Goal: Task Accomplishment & Management: Manage account settings

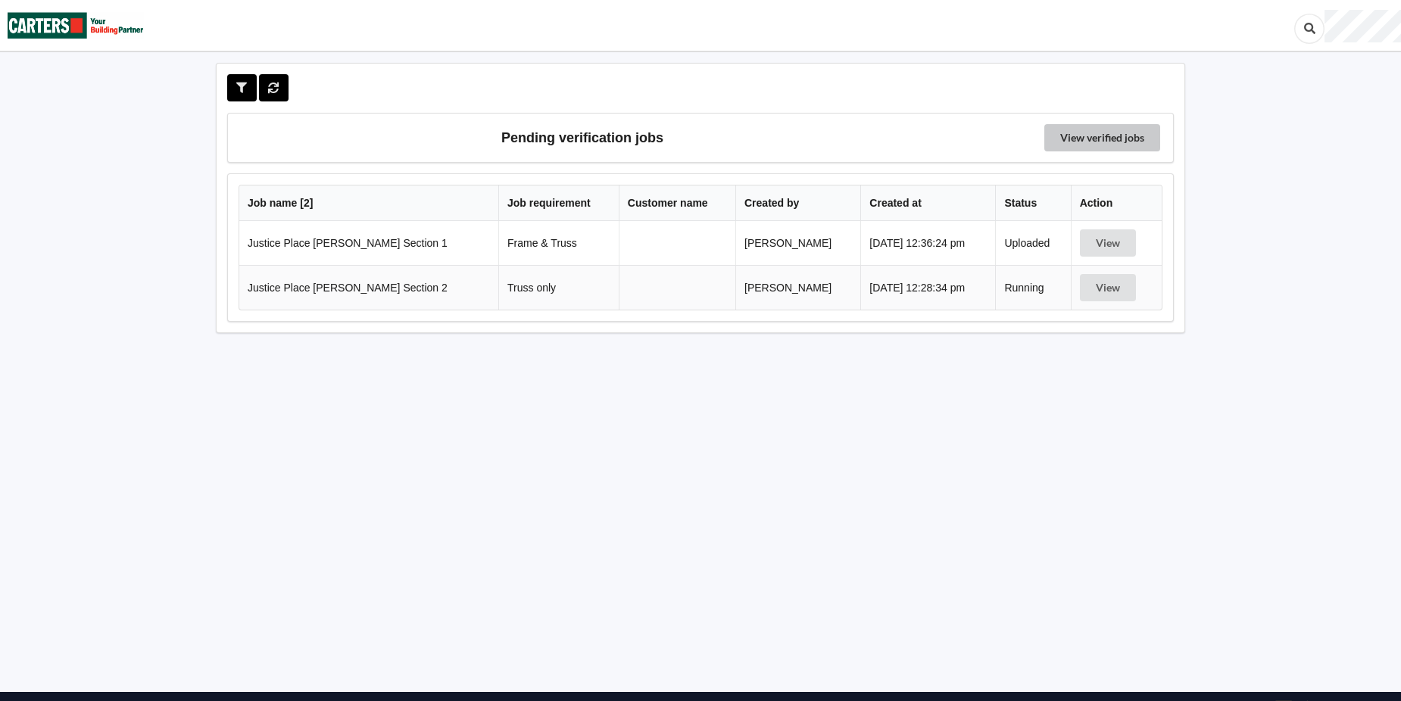
click at [1112, 134] on link "View verified jobs" at bounding box center [1102, 137] width 116 height 27
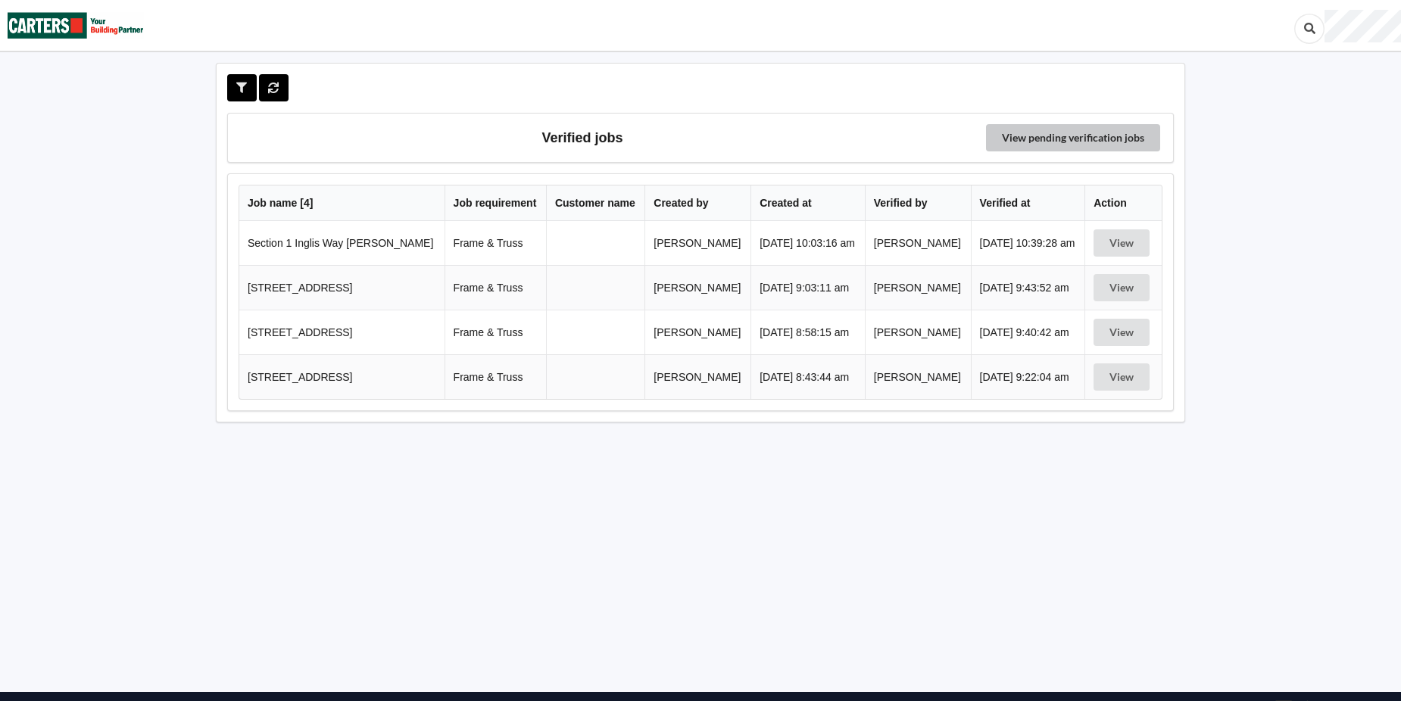
click at [1102, 133] on link "View pending verification jobs" at bounding box center [1073, 137] width 174 height 27
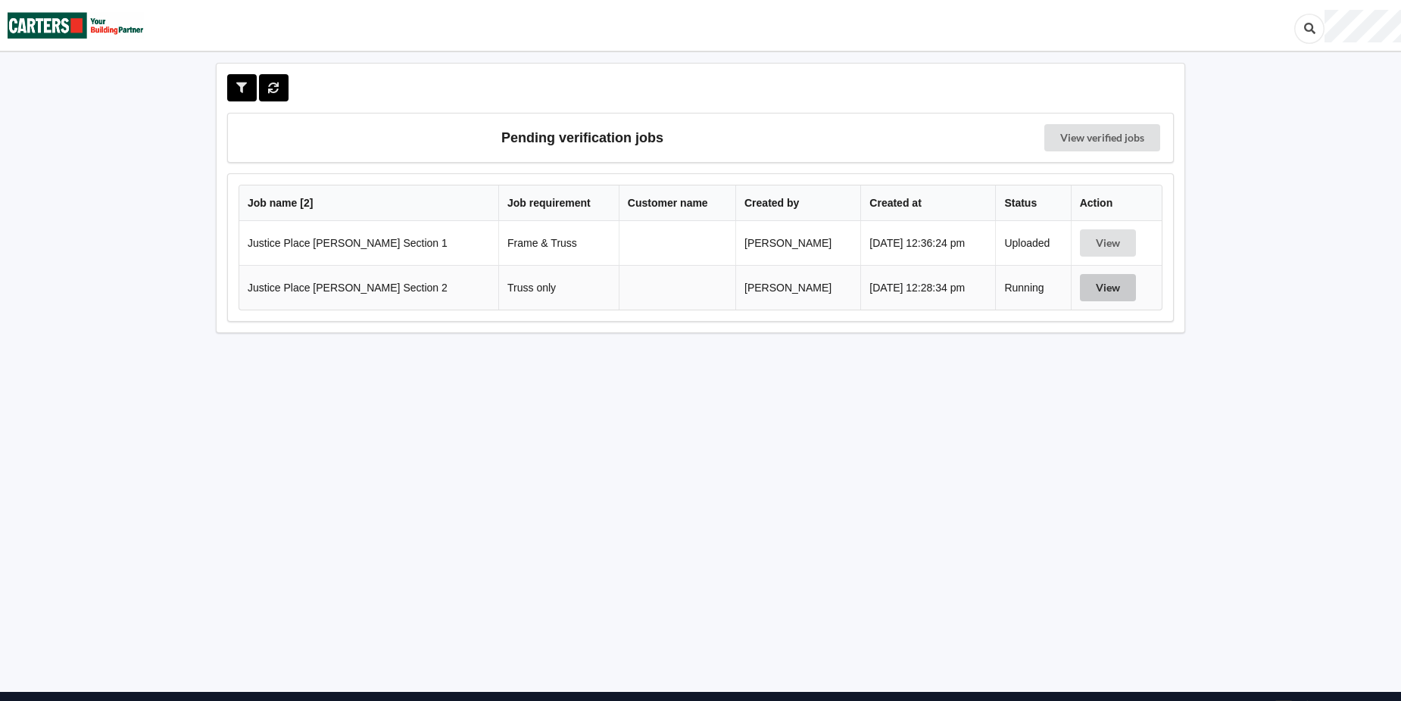
click at [1096, 282] on button "View" at bounding box center [1108, 287] width 56 height 27
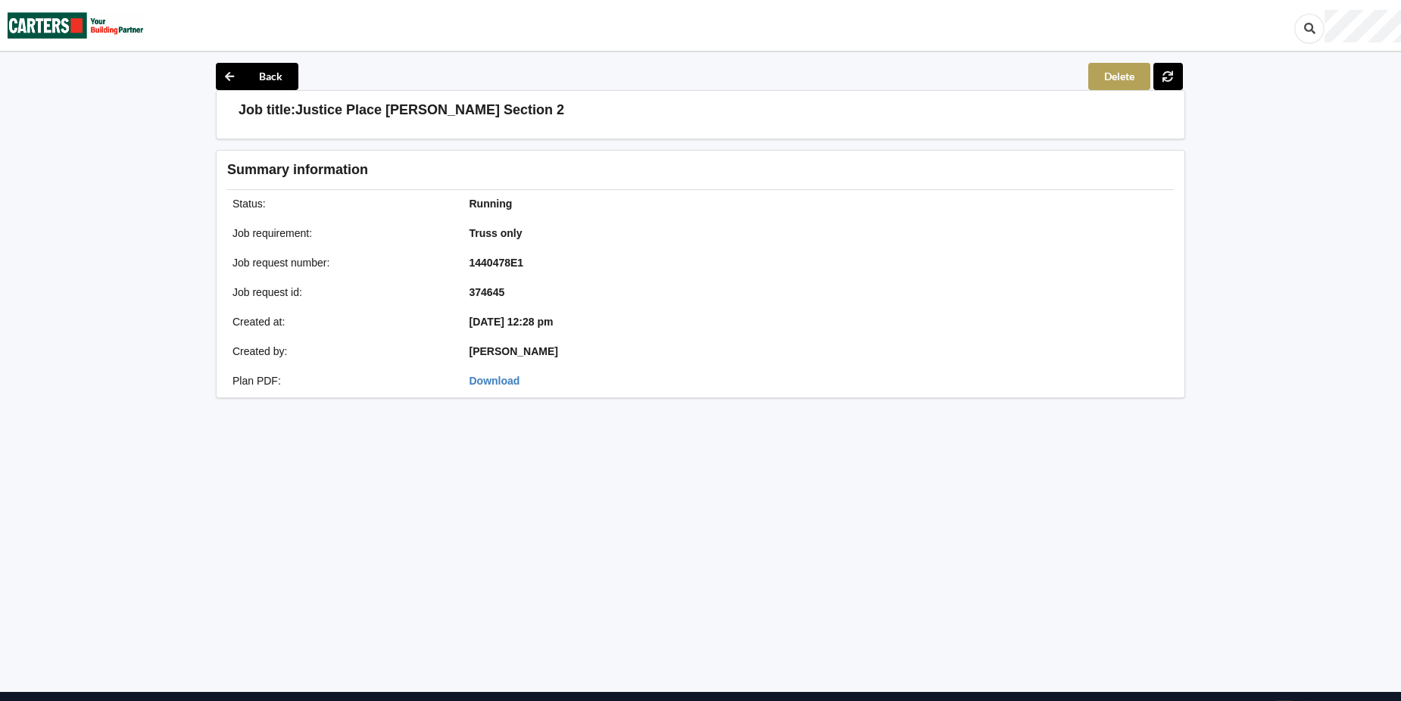
click at [1122, 76] on button "Delete" at bounding box center [1119, 76] width 62 height 27
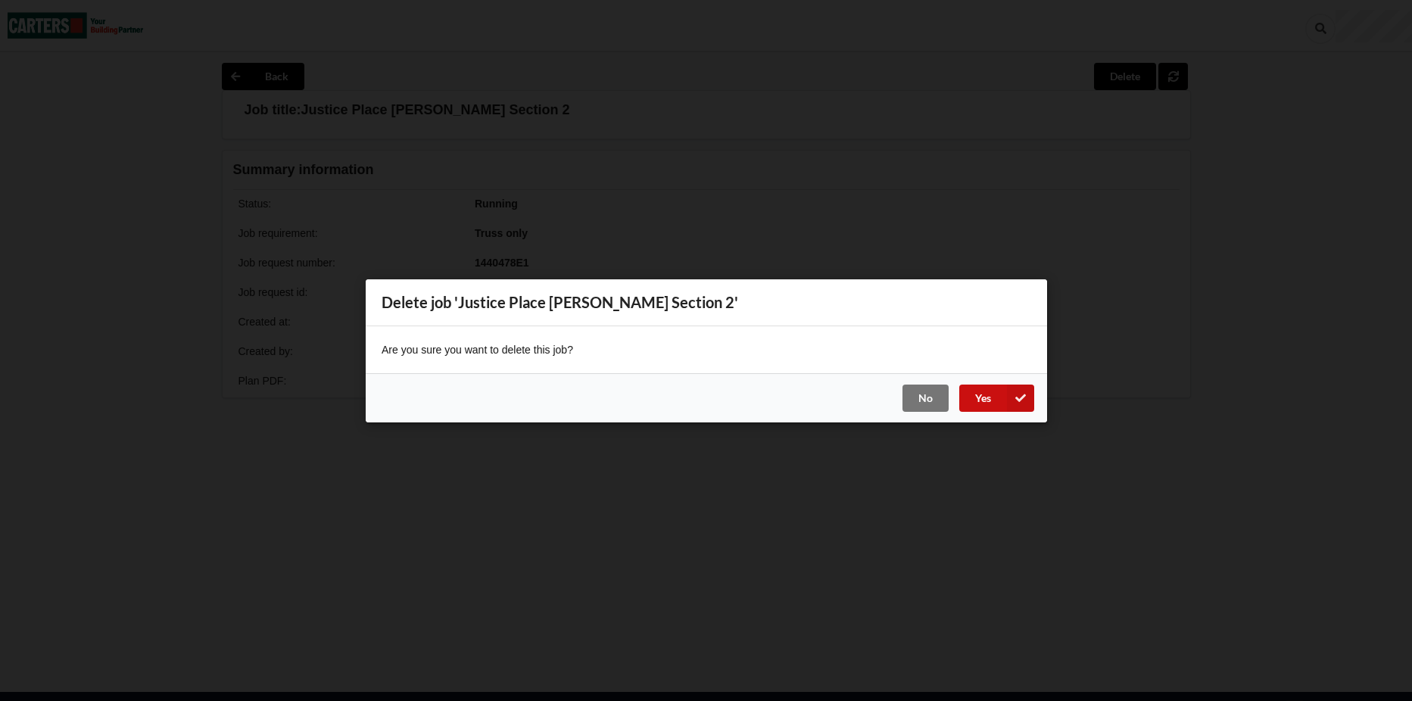
click at [991, 396] on button "Yes" at bounding box center [996, 397] width 75 height 27
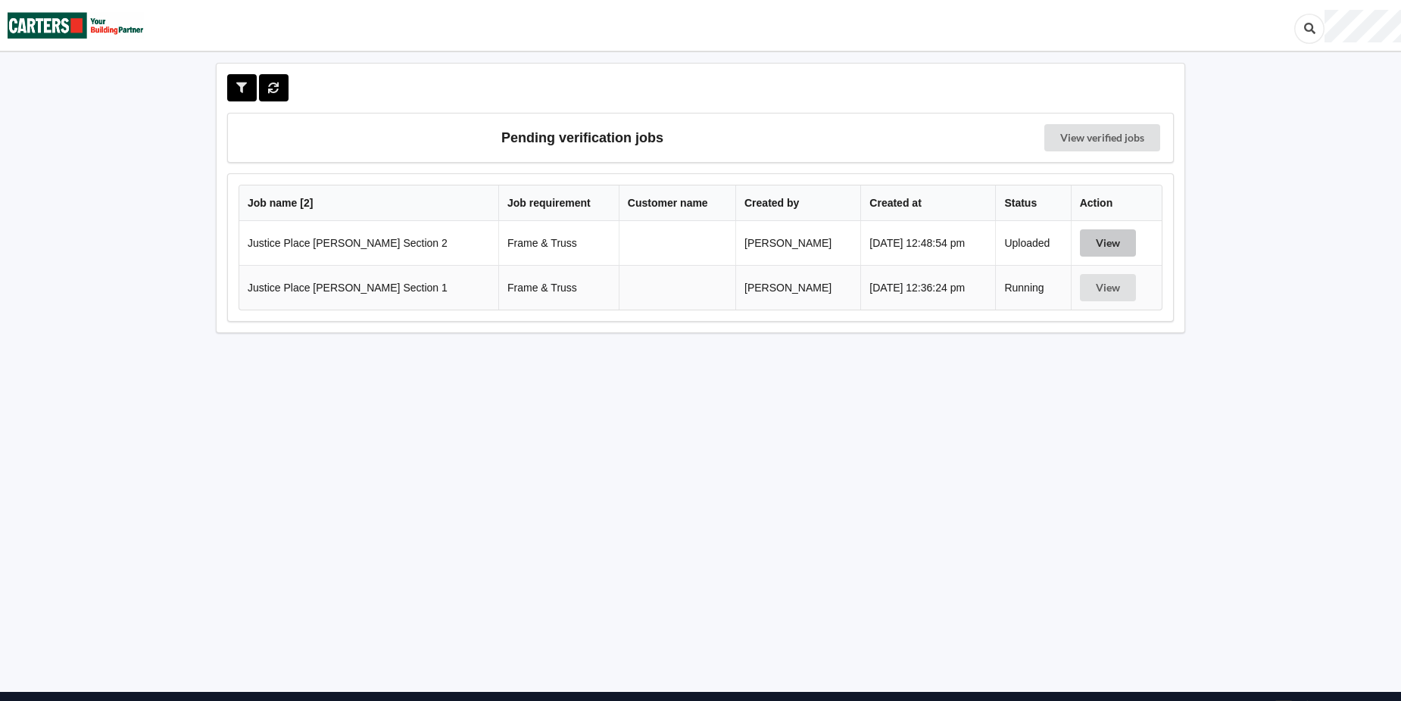
click at [1102, 242] on button "View" at bounding box center [1108, 242] width 56 height 27
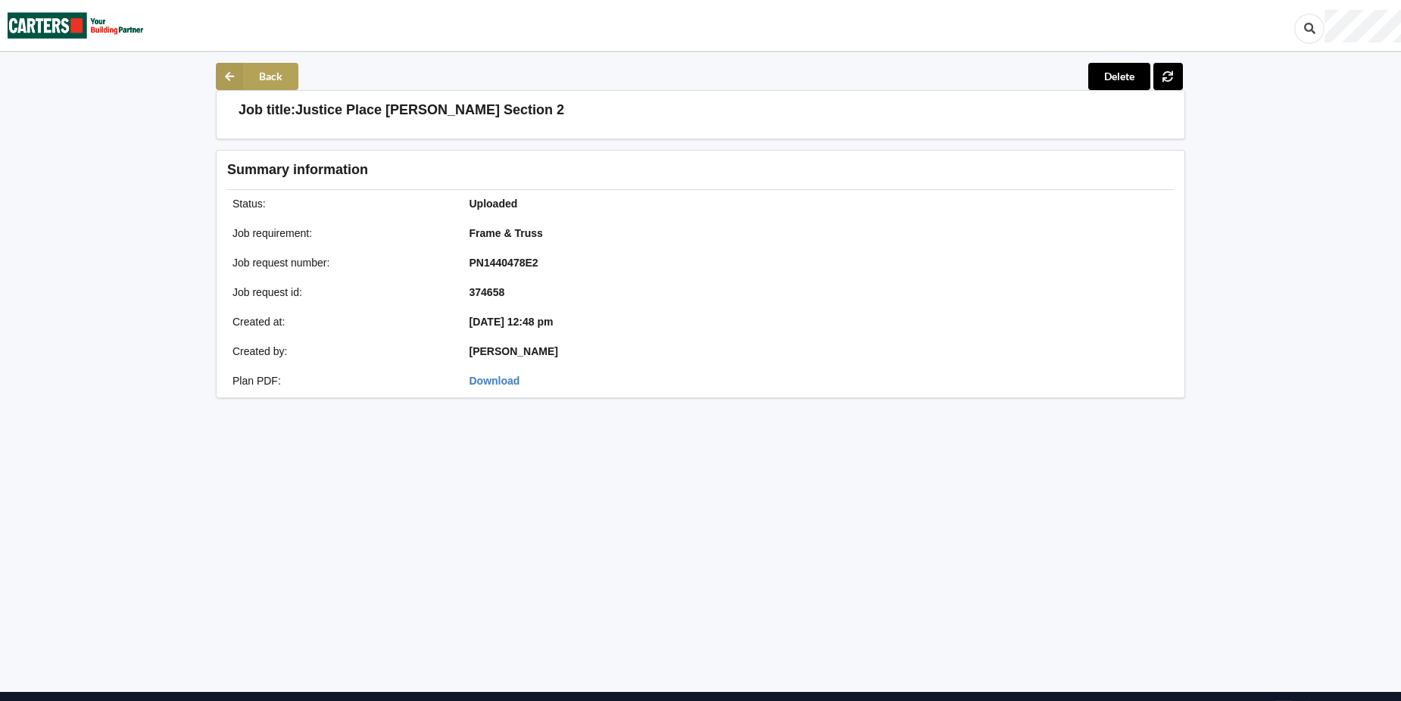
click at [267, 73] on button "Back" at bounding box center [257, 76] width 83 height 27
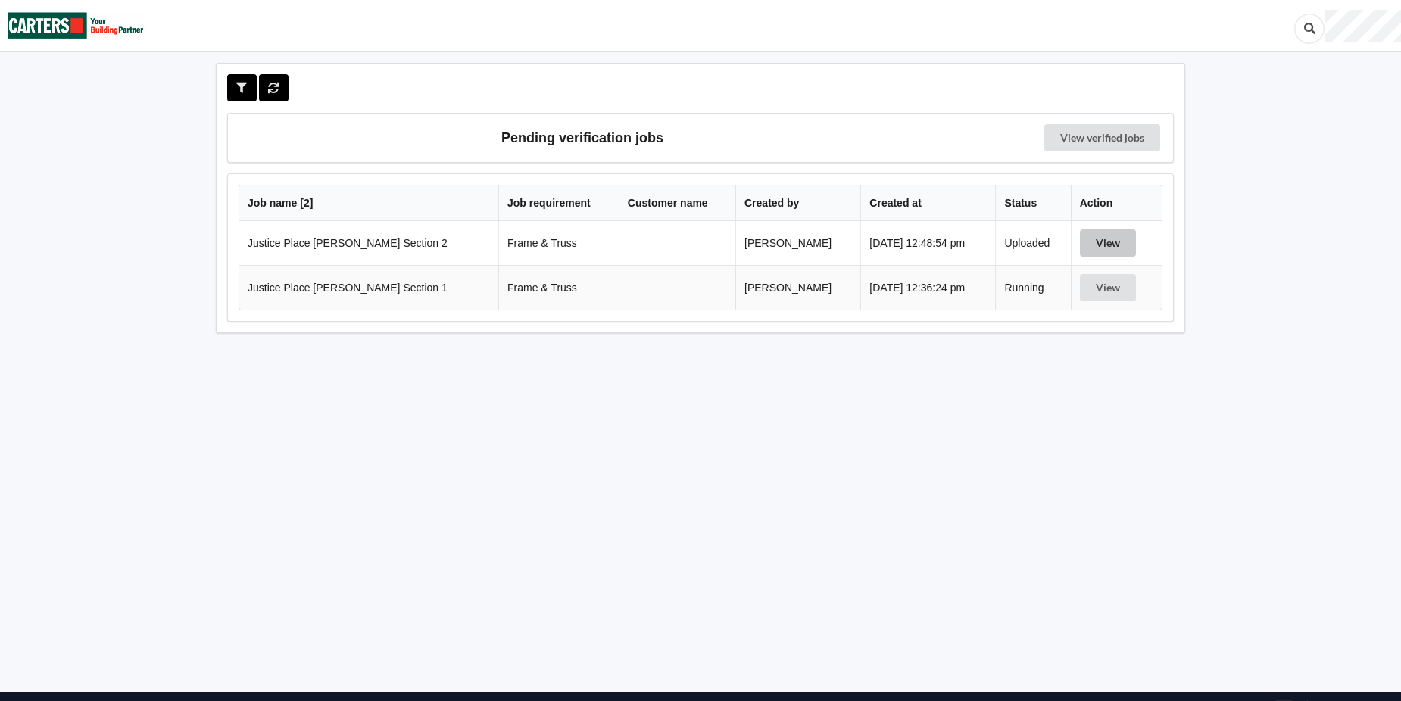
click at [1099, 240] on button "View" at bounding box center [1108, 242] width 56 height 27
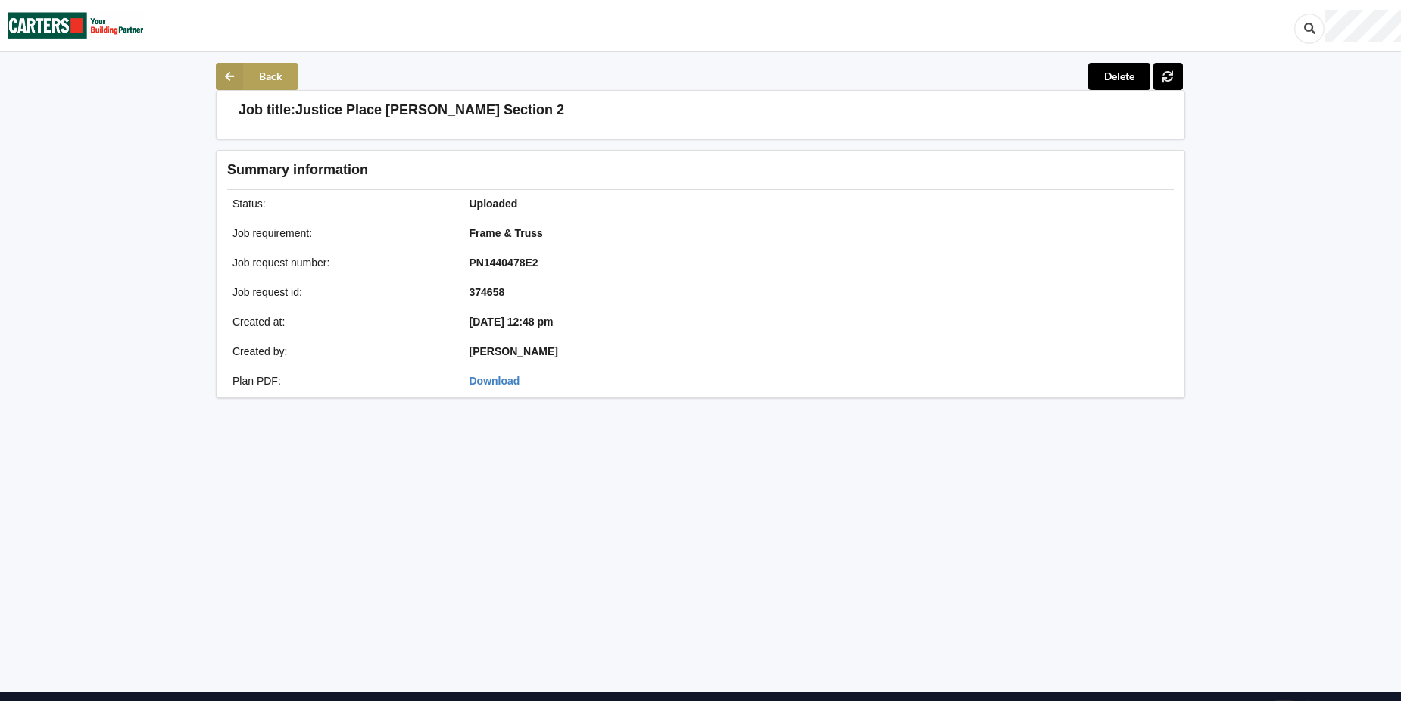
click at [260, 69] on button "Back" at bounding box center [257, 76] width 83 height 27
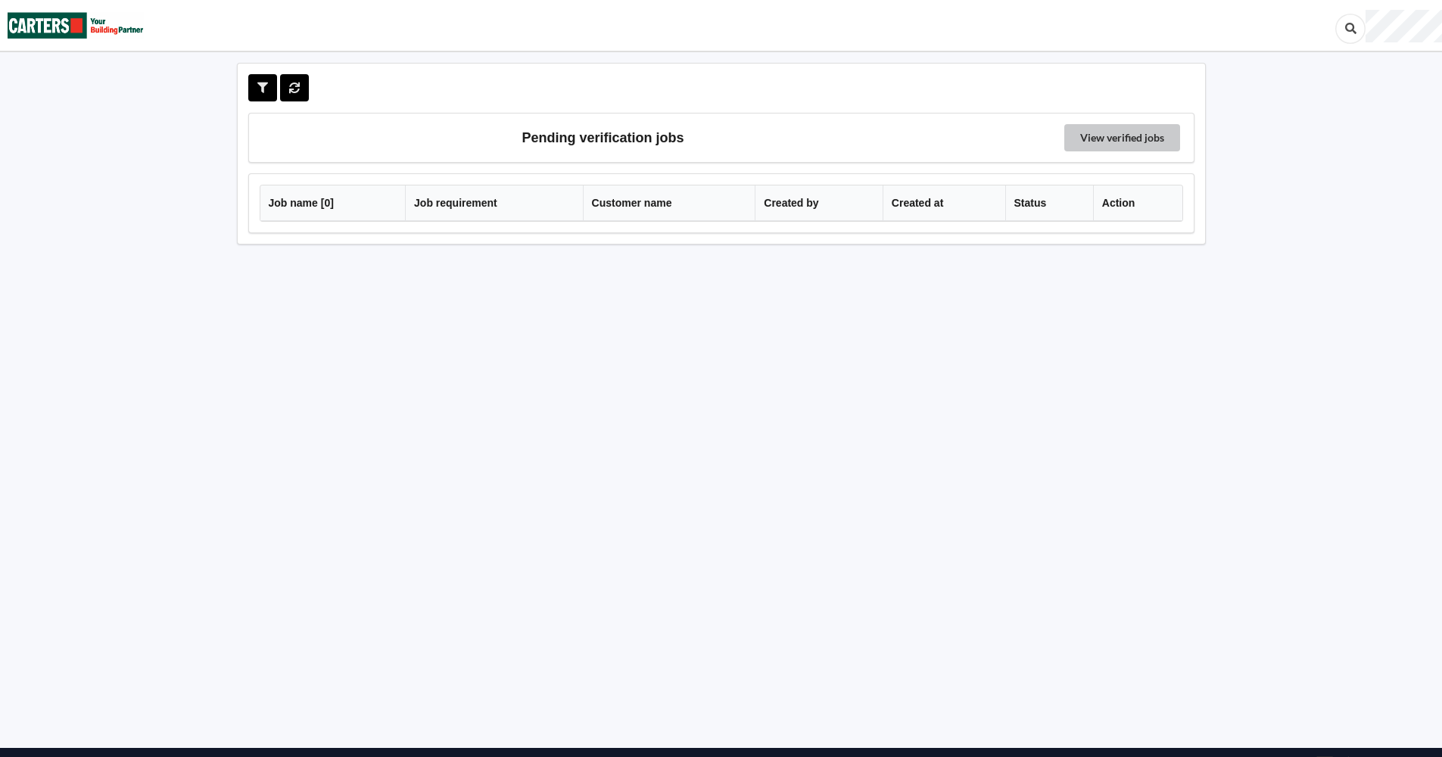
click at [1116, 134] on link "View verified jobs" at bounding box center [1123, 137] width 116 height 27
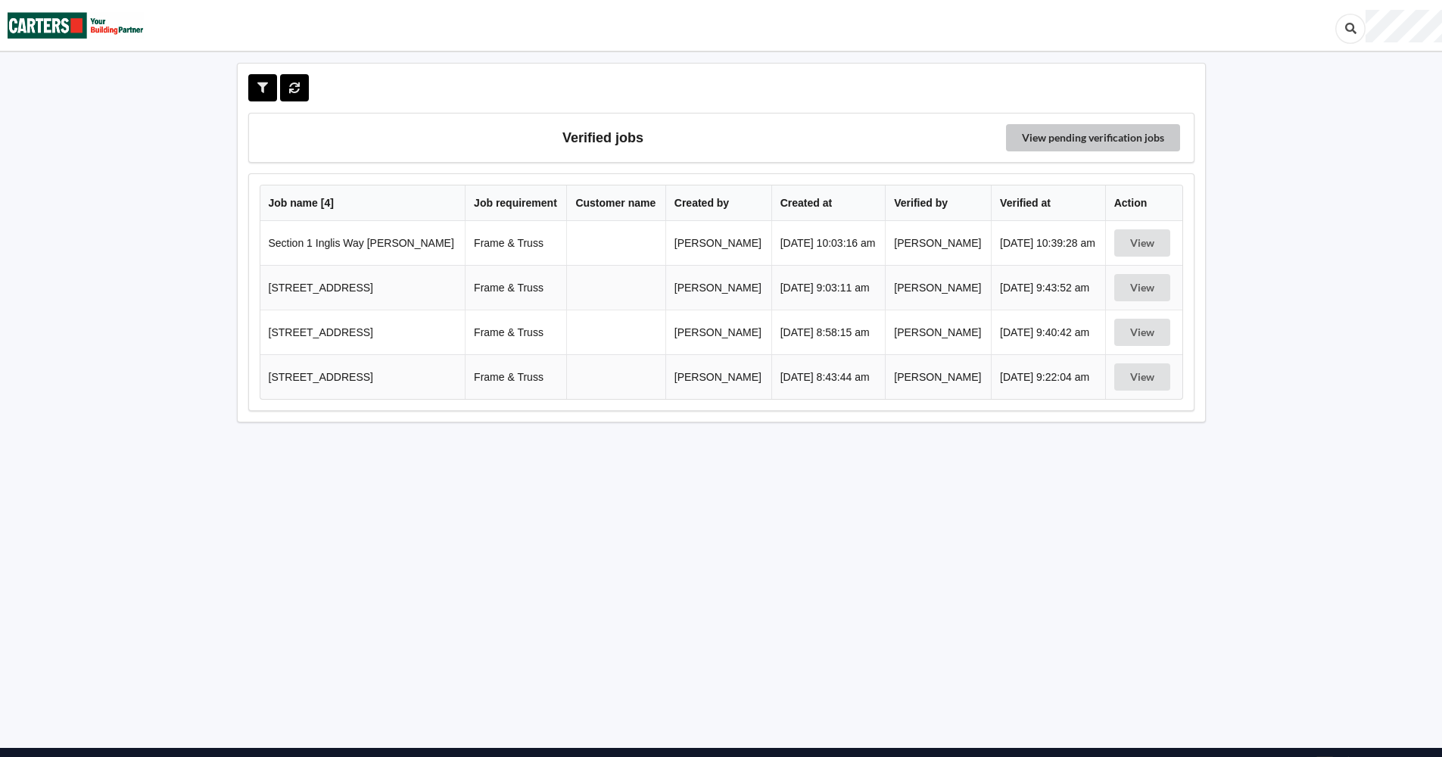
click at [1116, 134] on link "View pending verification jobs" at bounding box center [1093, 137] width 174 height 27
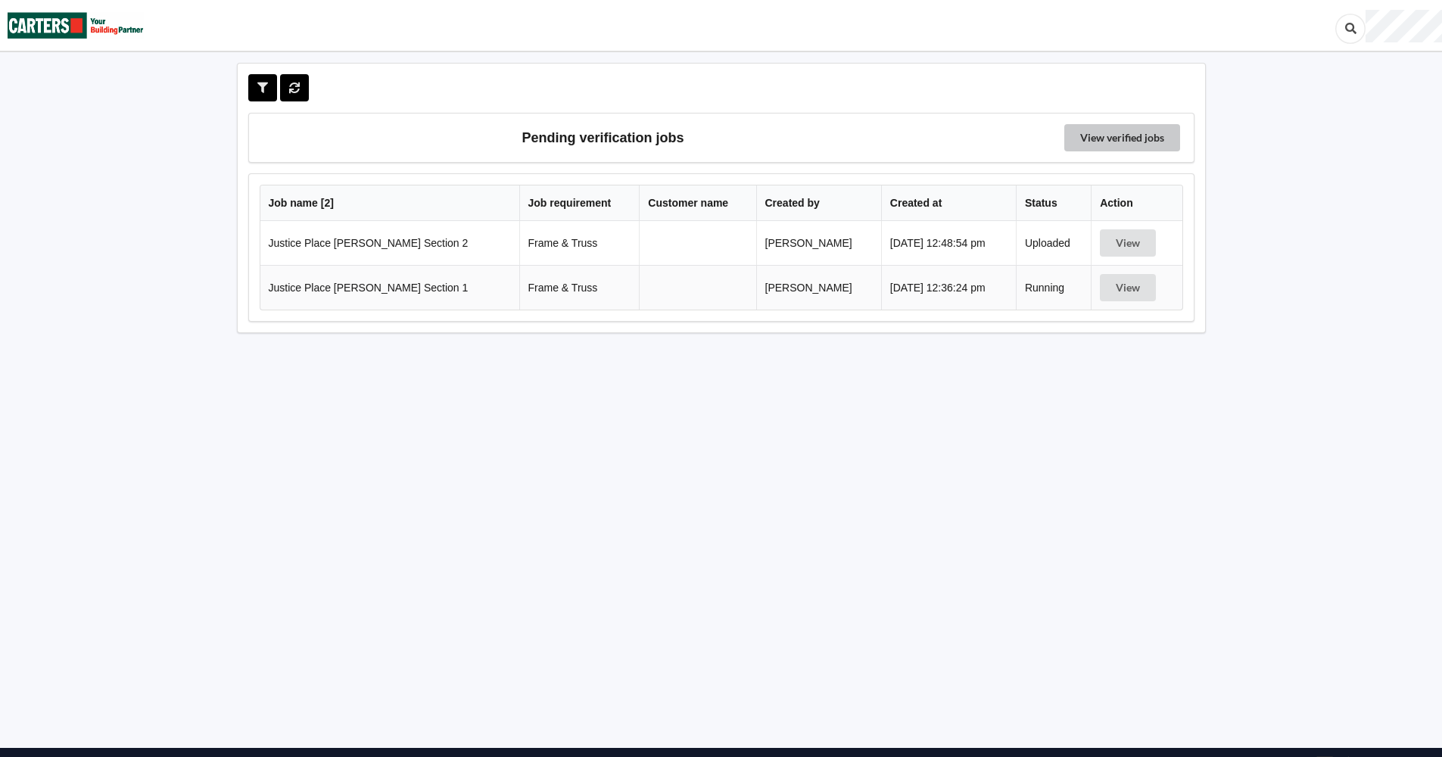
click at [1133, 127] on link "View verified jobs" at bounding box center [1123, 137] width 116 height 27
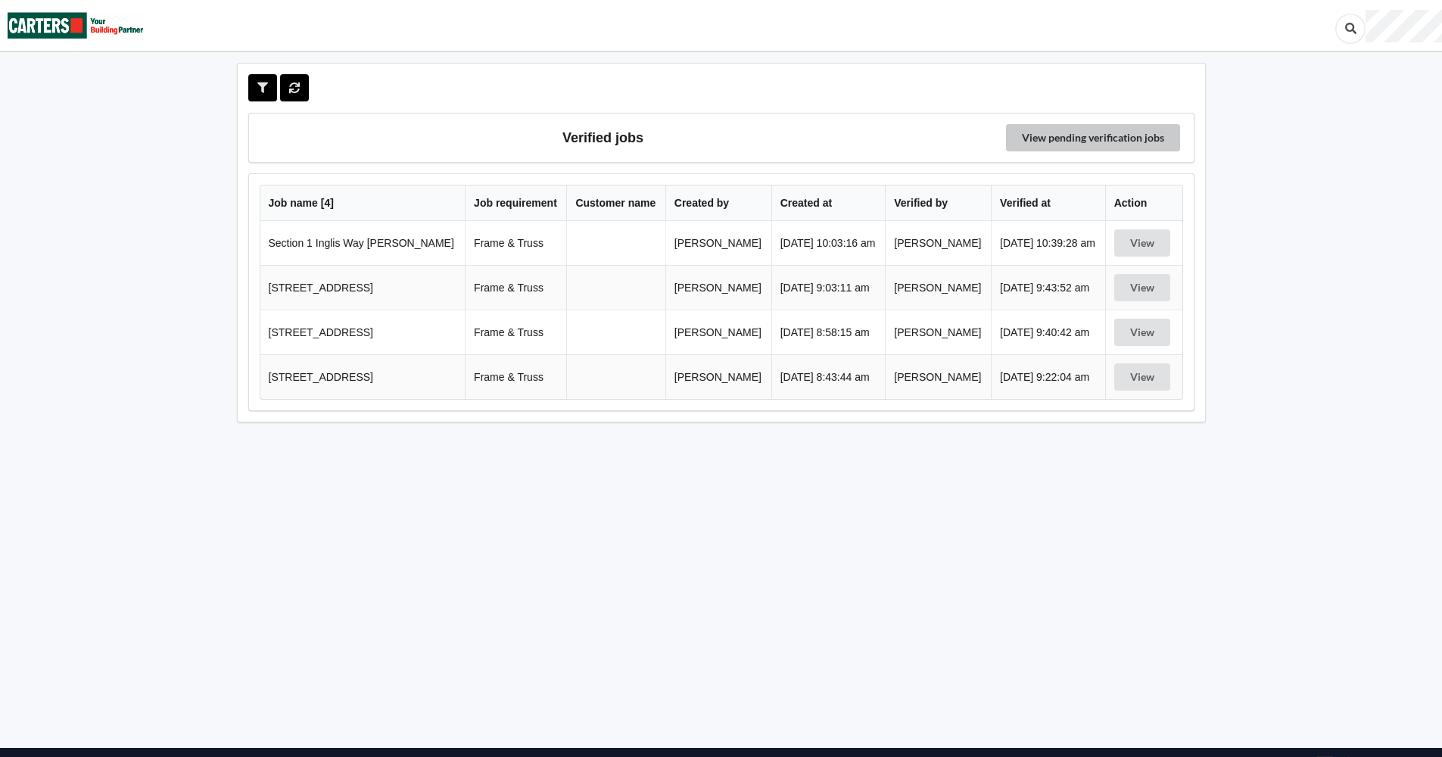
click at [1087, 133] on link "View pending verification jobs" at bounding box center [1093, 137] width 174 height 27
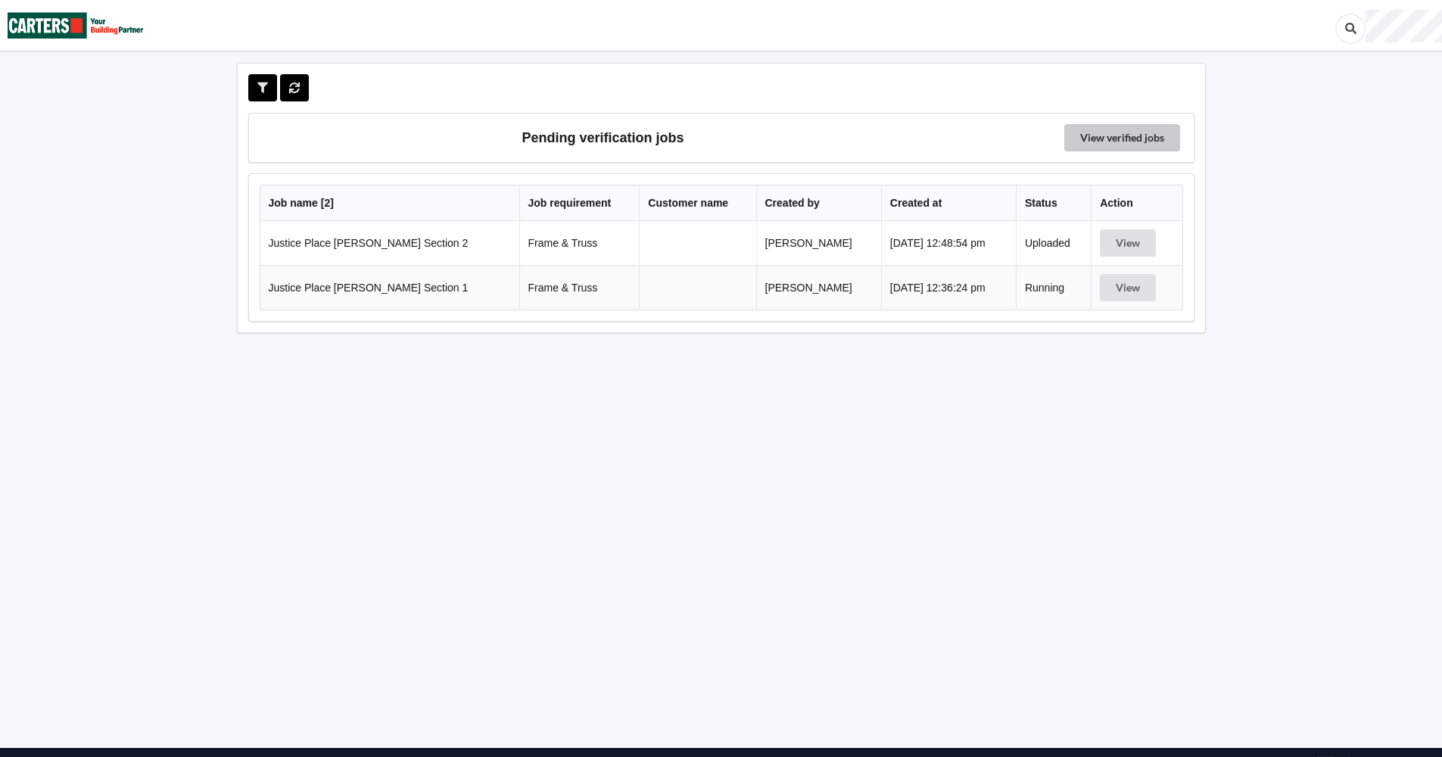
click at [1118, 141] on link "View verified jobs" at bounding box center [1123, 137] width 116 height 27
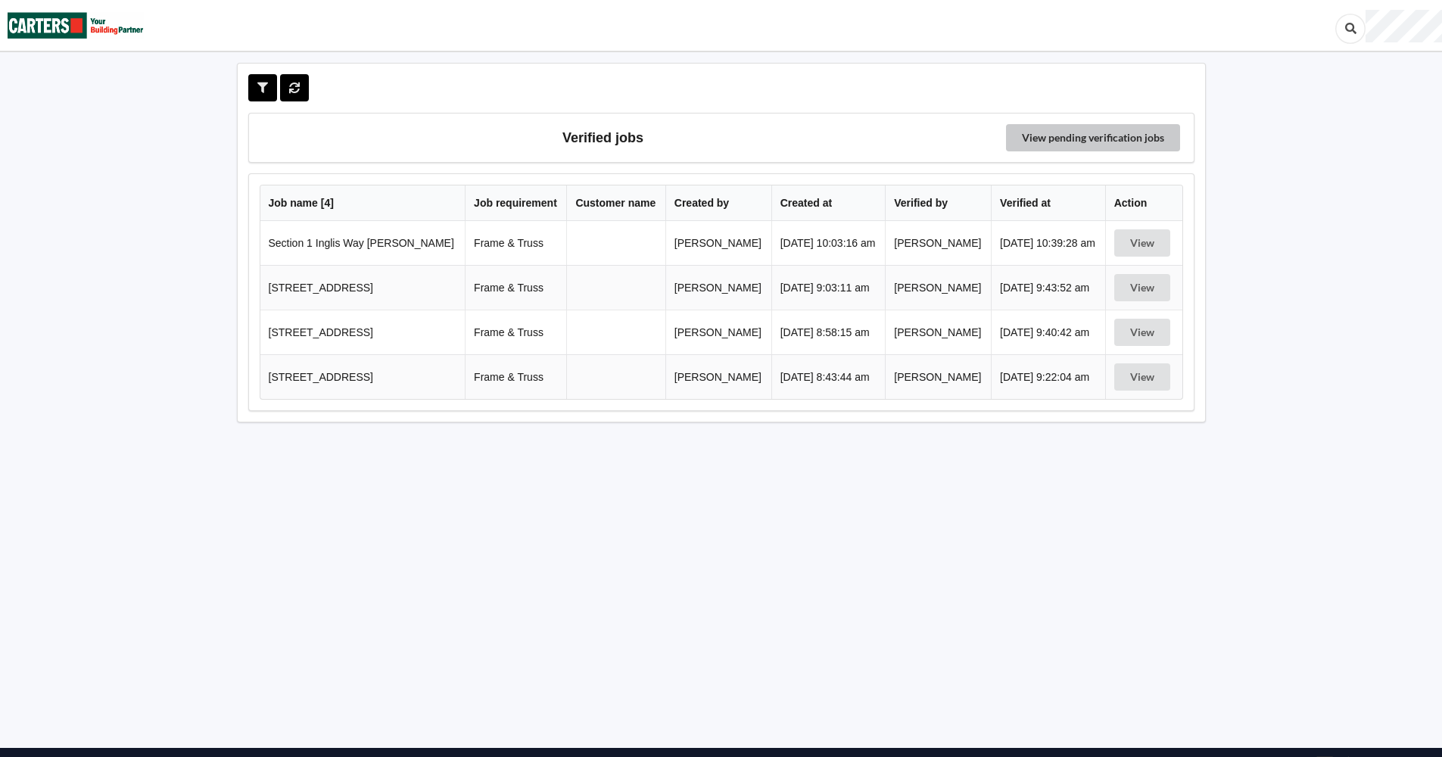
click at [1118, 139] on link "View pending verification jobs" at bounding box center [1093, 137] width 174 height 27
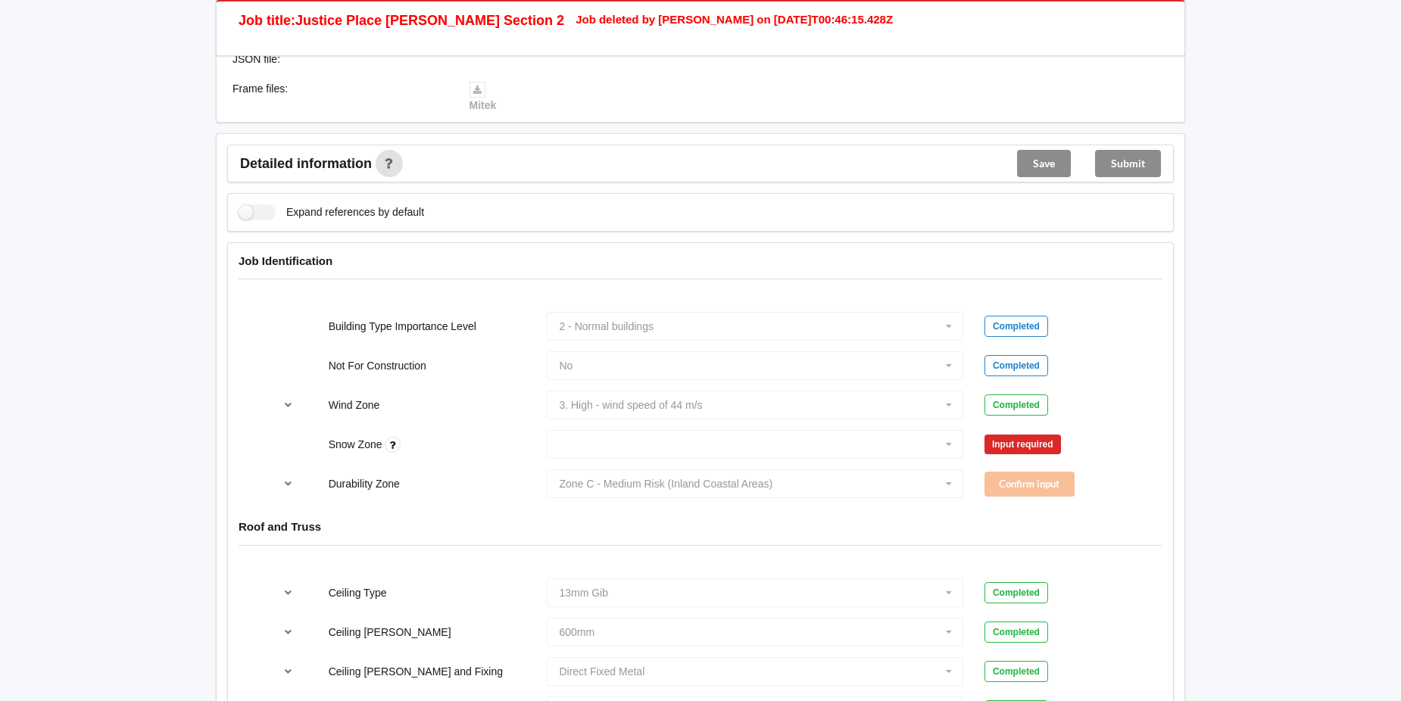
scroll to position [454, 0]
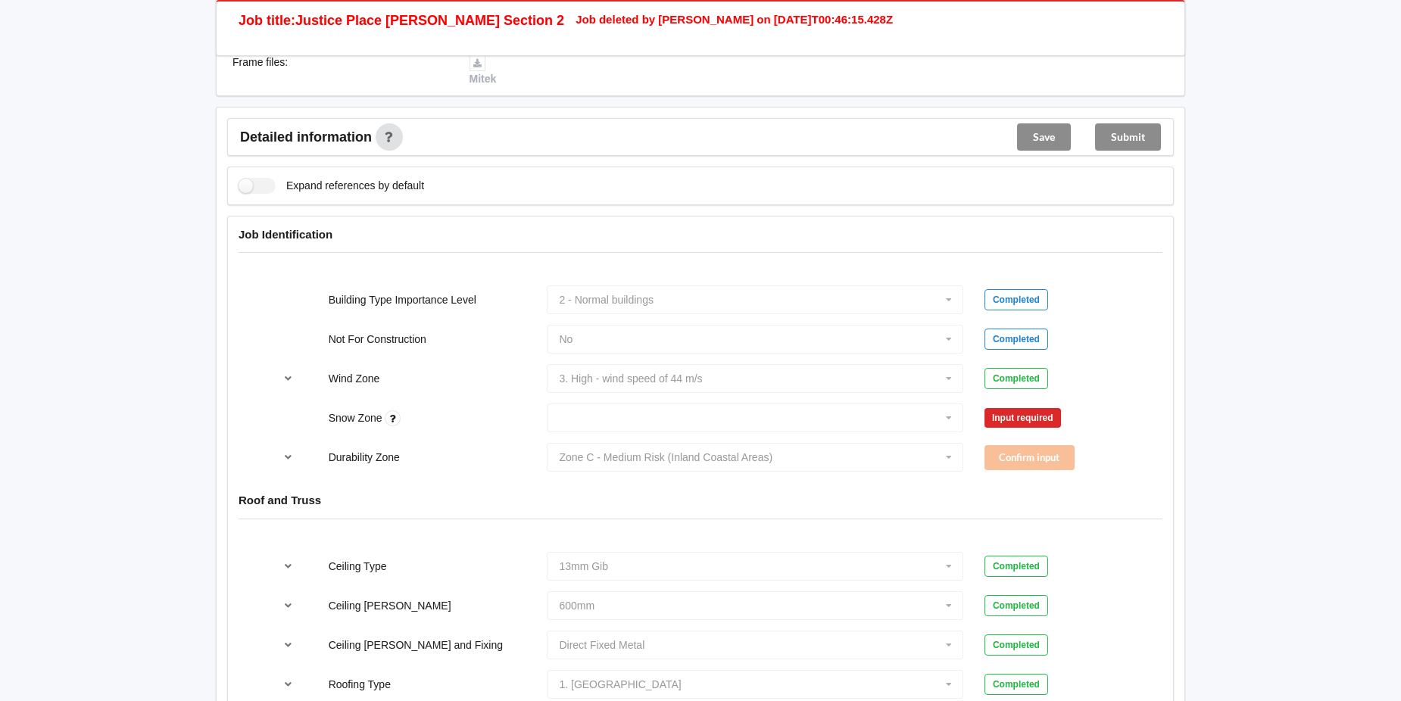
click at [948, 416] on div "N0 N1 N2 N3 N4 N5 None" at bounding box center [755, 418] width 438 height 50
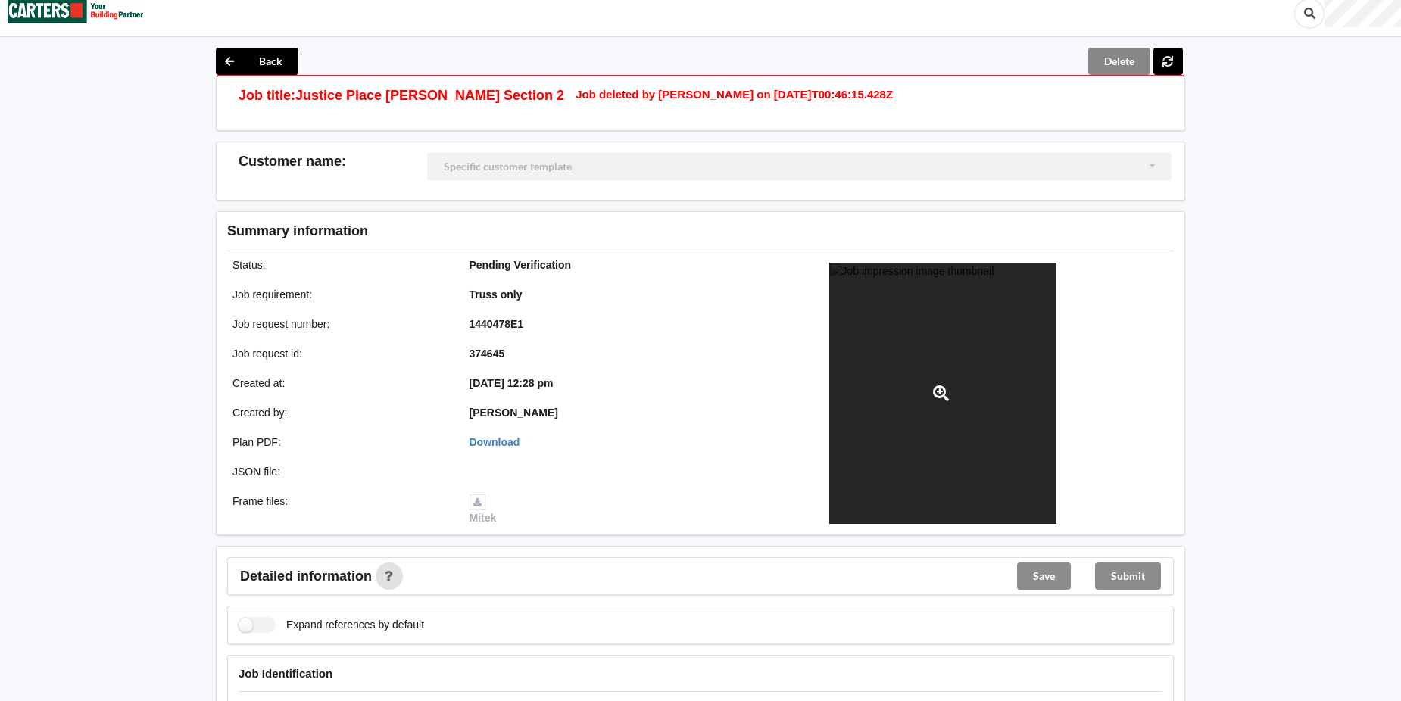
scroll to position [0, 0]
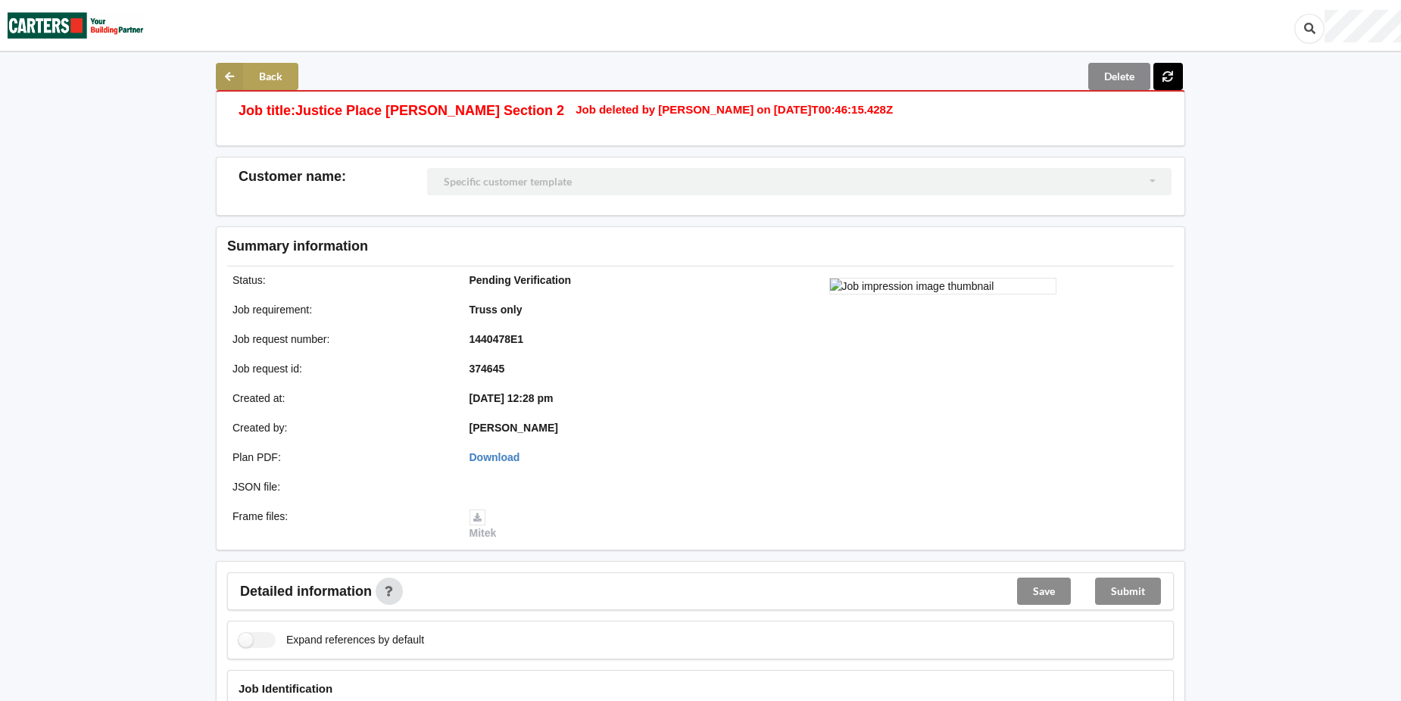
click at [264, 70] on button "Back" at bounding box center [257, 76] width 83 height 27
click at [226, 71] on icon at bounding box center [229, 76] width 27 height 27
click at [273, 70] on button "Back" at bounding box center [257, 76] width 83 height 27
